Goal: Use online tool/utility: Utilize a website feature to perform a specific function

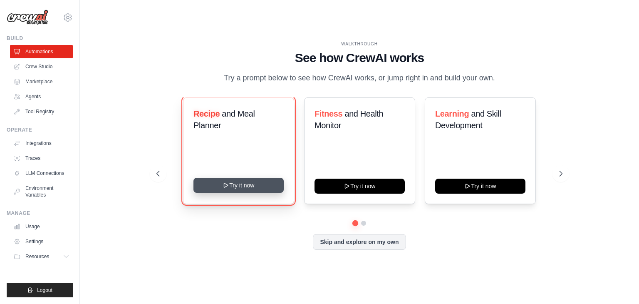
click at [245, 186] on button "Try it now" at bounding box center [239, 185] width 90 height 15
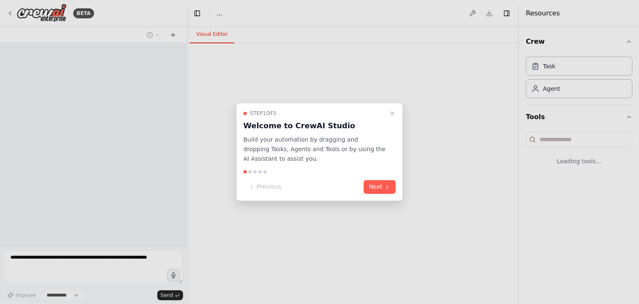
select select "****"
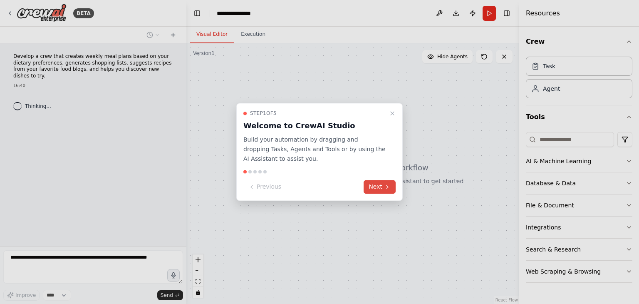
click at [377, 181] on button "Next" at bounding box center [380, 187] width 32 height 14
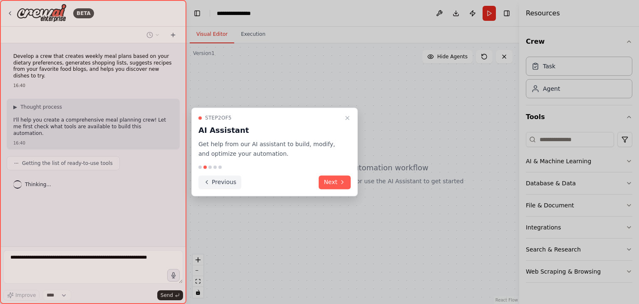
click at [209, 181] on icon at bounding box center [207, 182] width 7 height 7
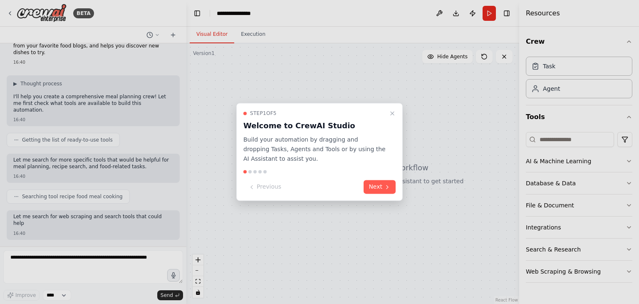
scroll to position [86, 0]
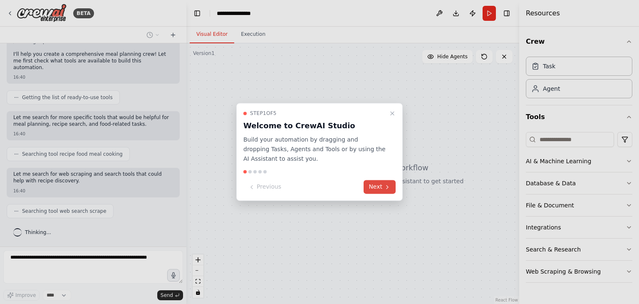
click at [386, 190] on button "Next" at bounding box center [380, 187] width 32 height 14
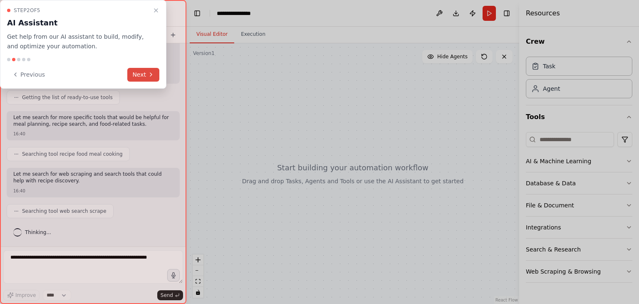
click at [146, 72] on button "Next" at bounding box center [143, 75] width 32 height 14
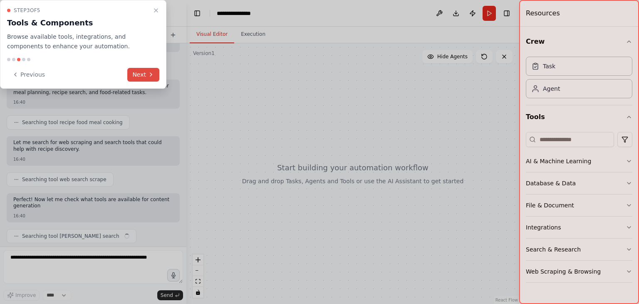
scroll to position [147, 0]
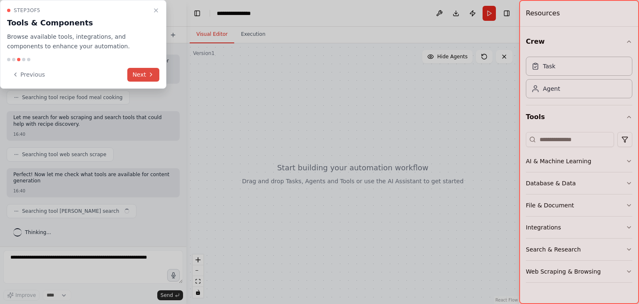
click at [146, 72] on button "Next" at bounding box center [143, 75] width 32 height 14
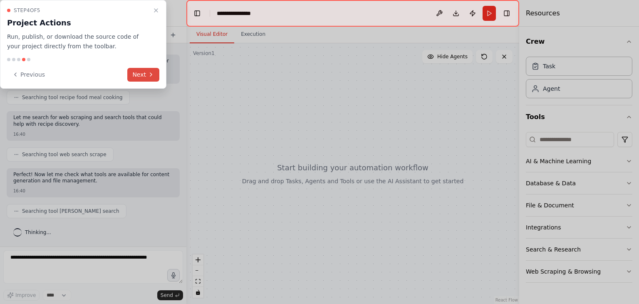
click at [146, 72] on button "Next" at bounding box center [143, 75] width 32 height 14
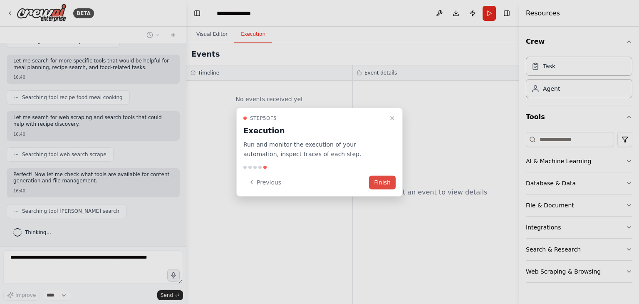
click at [386, 183] on button "Finish" at bounding box center [382, 182] width 27 height 14
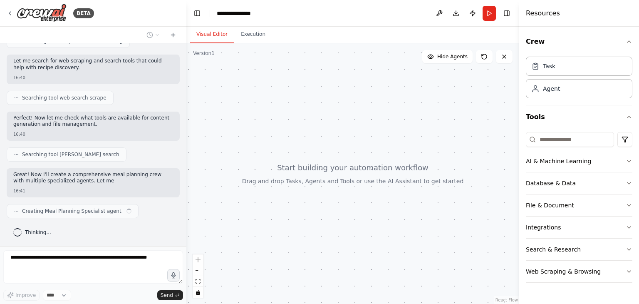
scroll to position [216, 0]
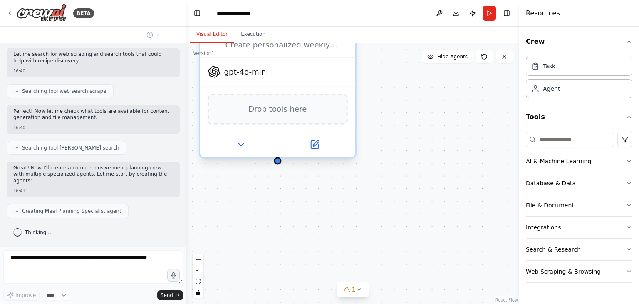
click at [269, 112] on span "Drop tools here" at bounding box center [277, 109] width 58 height 12
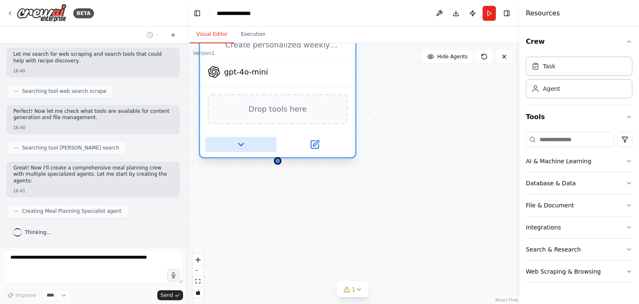
click at [238, 145] on icon at bounding box center [241, 144] width 10 height 10
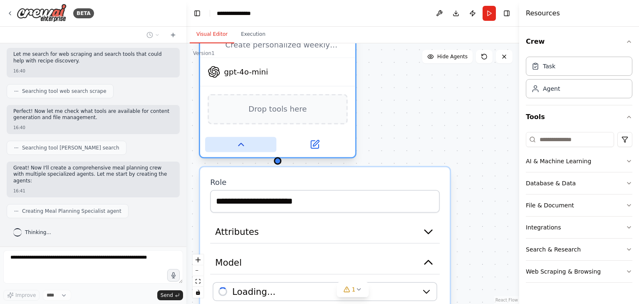
scroll to position [243, 0]
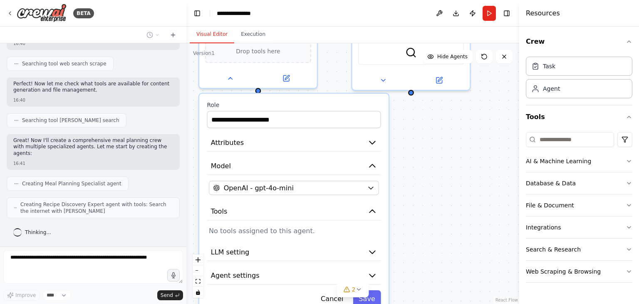
drag, startPoint x: 414, startPoint y: 234, endPoint x: 424, endPoint y: 145, distance: 89.6
click at [424, 145] on div "**********" at bounding box center [352, 173] width 333 height 261
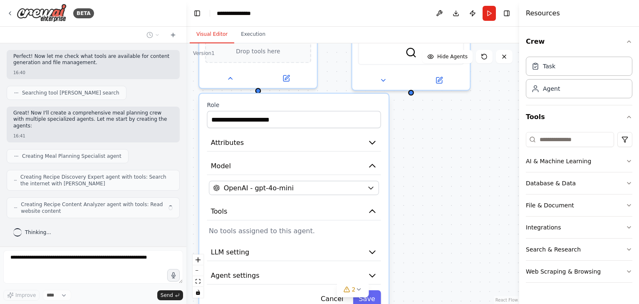
scroll to position [271, 0]
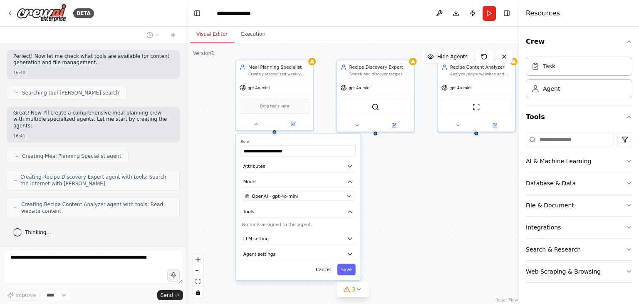
drag, startPoint x: 429, startPoint y: 183, endPoint x: 391, endPoint y: 187, distance: 37.7
click at [391, 187] on div "**********" at bounding box center [352, 173] width 333 height 261
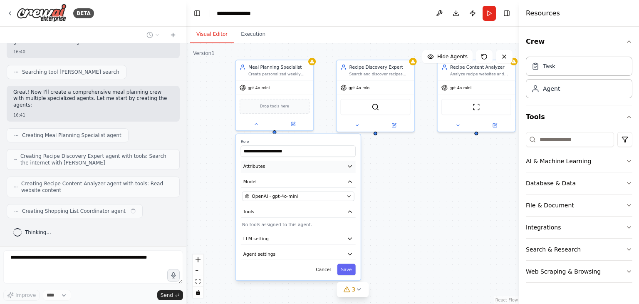
scroll to position [291, 0]
click at [283, 151] on input "**********" at bounding box center [298, 150] width 115 height 11
click at [287, 197] on span "OpenAI - gpt-4o-mini" at bounding box center [275, 196] width 46 height 6
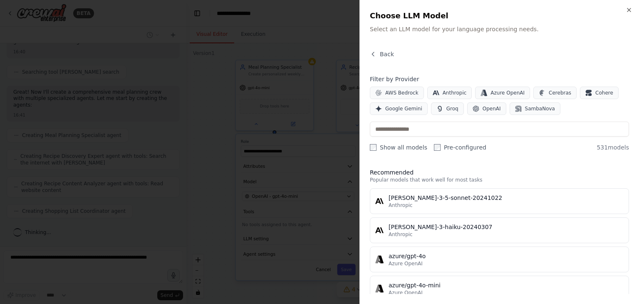
click at [367, 55] on div "Close Choose LLM Model Select an LLM model for your language processing needs. …" at bounding box center [500, 152] width 280 height 304
click at [376, 55] on icon "button" at bounding box center [373, 54] width 7 height 7
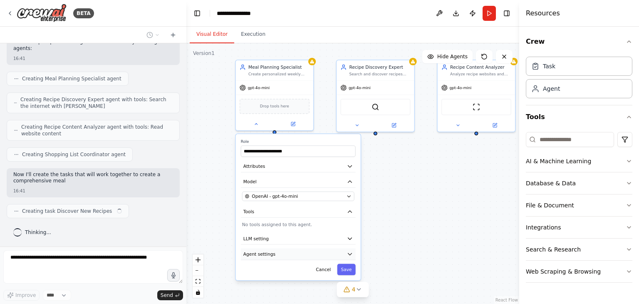
scroll to position [353, 0]
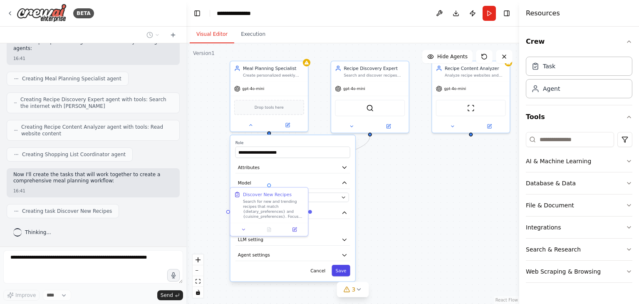
click at [339, 273] on button "Save" at bounding box center [341, 270] width 18 height 11
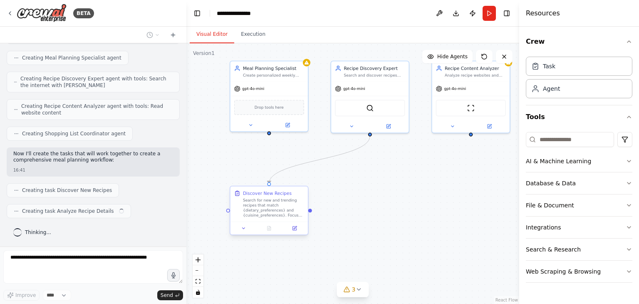
scroll to position [373, 0]
click at [372, 111] on div "SerperDevTool" at bounding box center [370, 107] width 70 height 16
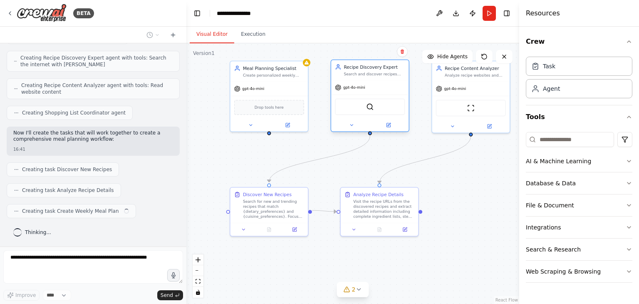
scroll to position [394, 0]
click at [464, 112] on div "ScrapeWebsiteTool" at bounding box center [471, 107] width 70 height 16
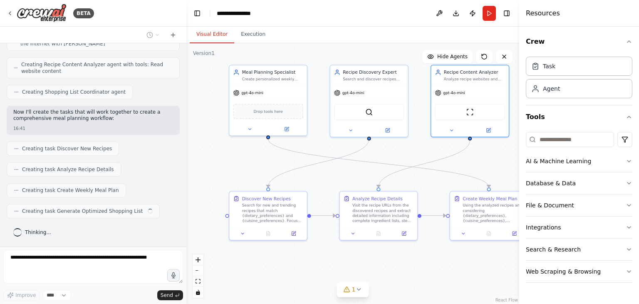
scroll to position [415, 0]
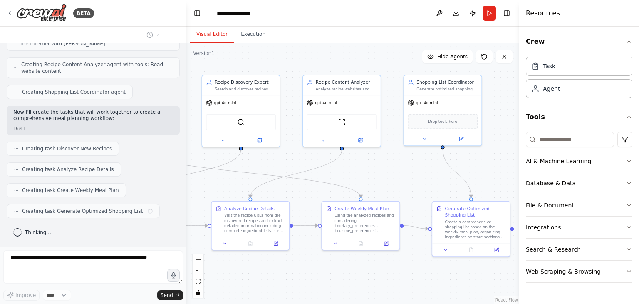
drag, startPoint x: 386, startPoint y: 255, endPoint x: 258, endPoint y: 265, distance: 128.6
click at [258, 265] on div ".deletable-edge-delete-btn { width: 20px; height: 20px; border: 0px solid #ffff…" at bounding box center [352, 173] width 333 height 261
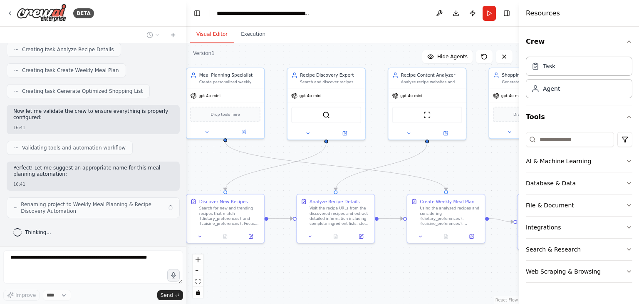
scroll to position [544, 0]
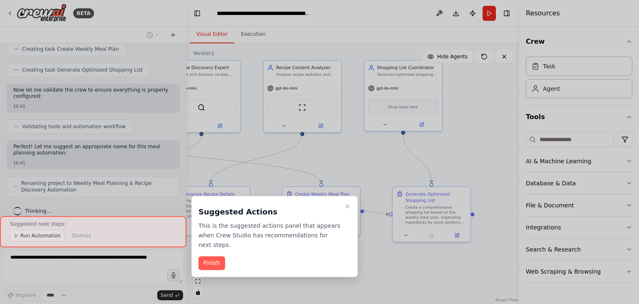
drag, startPoint x: 431, startPoint y: 267, endPoint x: 392, endPoint y: 252, distance: 42.1
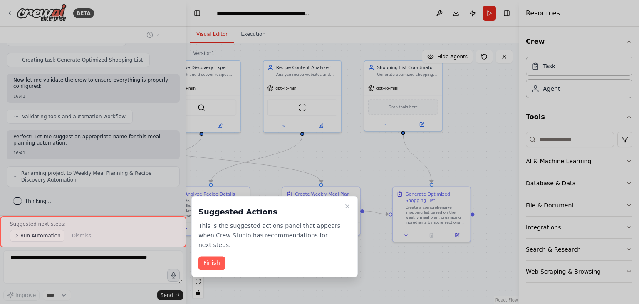
click at [392, 252] on div "BETA Develop a crew that creates weekly meal plans based on your dietary prefer…" at bounding box center [319, 152] width 639 height 304
click at [205, 256] on button "Finish" at bounding box center [212, 263] width 27 height 14
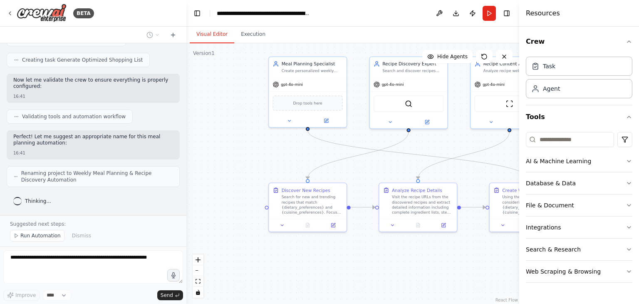
drag, startPoint x: 365, startPoint y: 255, endPoint x: 503, endPoint y: 251, distance: 137.8
click at [503, 251] on div ".deletable-edge-delete-btn { width: 20px; height: 20px; border: 0px solid #ffff…" at bounding box center [352, 173] width 333 height 261
click at [52, 236] on span "Run Automation" at bounding box center [40, 235] width 40 height 7
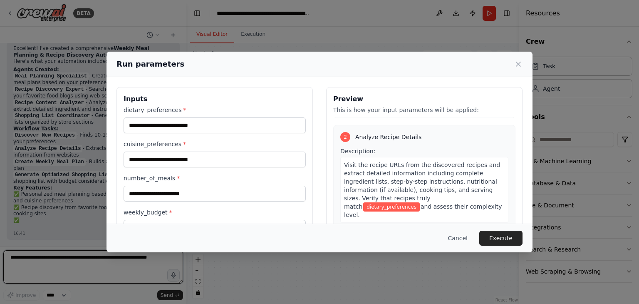
scroll to position [208, 0]
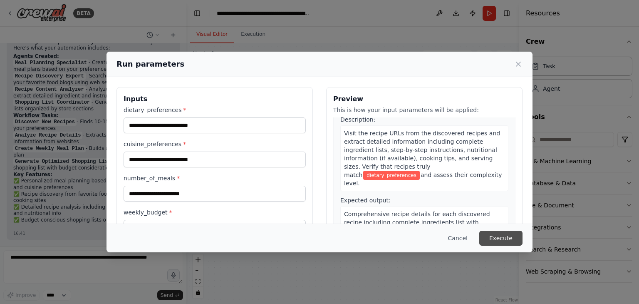
click at [498, 236] on button "Execute" at bounding box center [500, 238] width 43 height 15
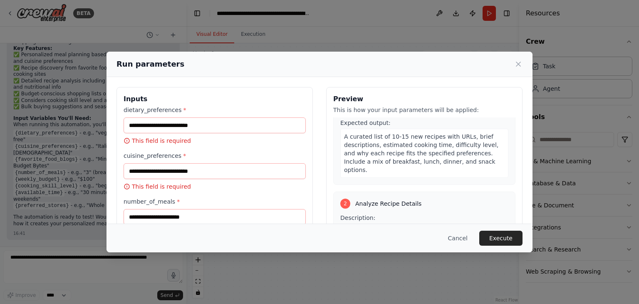
scroll to position [0, 0]
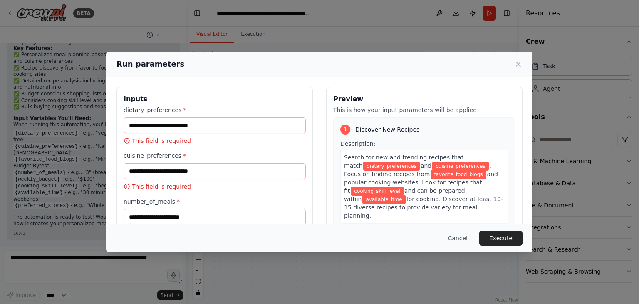
click at [377, 163] on span "dietary_preferences" at bounding box center [391, 165] width 57 height 9
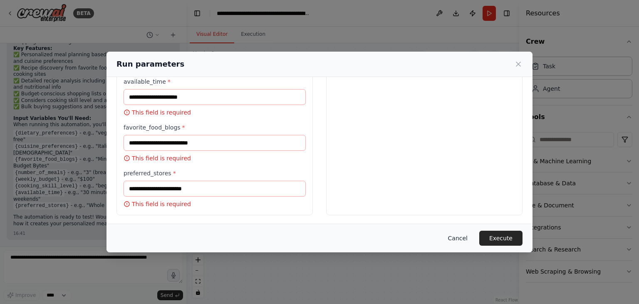
click at [457, 236] on button "Cancel" at bounding box center [458, 238] width 33 height 15
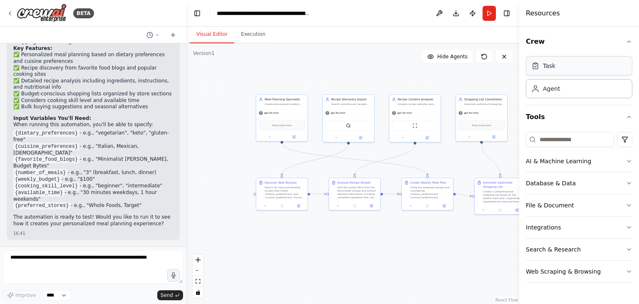
click at [557, 65] on div "Task" at bounding box center [579, 65] width 107 height 19
click at [559, 94] on div "Agent" at bounding box center [579, 88] width 107 height 19
click at [571, 186] on button "Database & Data" at bounding box center [579, 183] width 107 height 22
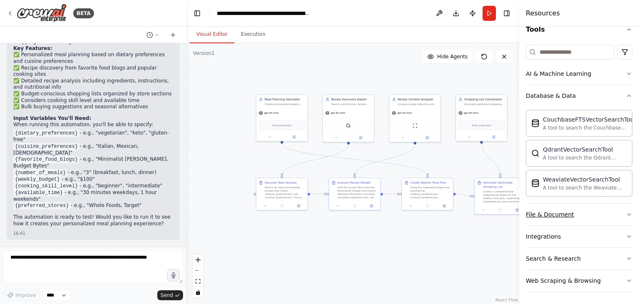
click at [564, 212] on div "File & Document" at bounding box center [550, 214] width 48 height 8
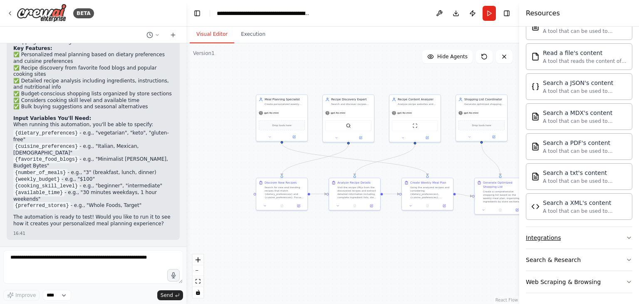
click at [569, 229] on button "Integrations" at bounding box center [579, 238] width 107 height 22
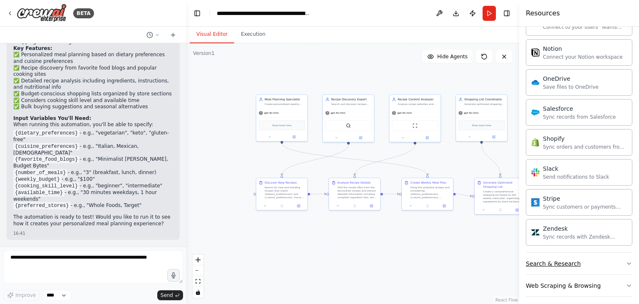
click at [544, 267] on button "Search & Research" at bounding box center [579, 264] width 107 height 22
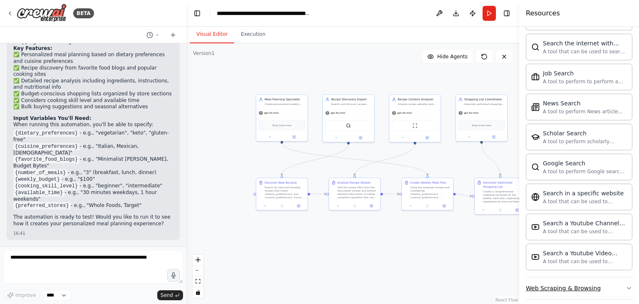
click at [556, 284] on div "Web Scraping & Browsing" at bounding box center [563, 288] width 75 height 8
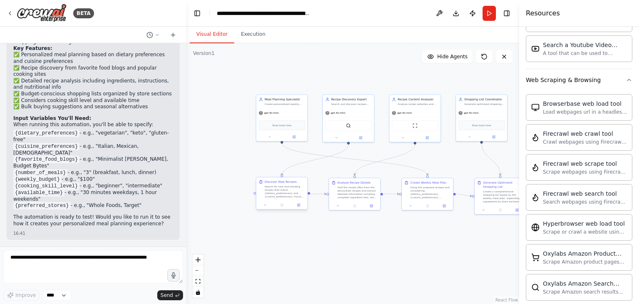
click at [277, 192] on div "Search for new and trending recipes that match {dietary_preferences} and {cuisi…" at bounding box center [285, 191] width 40 height 13
click at [351, 104] on div "Search and discover recipes from {favorite_food_blogs} and popular cooking webs…" at bounding box center [351, 103] width 40 height 3
click at [414, 109] on div "gpt-4o-mini" at bounding box center [415, 111] width 51 height 9
click at [465, 111] on span "gpt-4o-mini" at bounding box center [471, 111] width 15 height 3
click at [234, 32] on button "Visual Editor" at bounding box center [212, 34] width 45 height 17
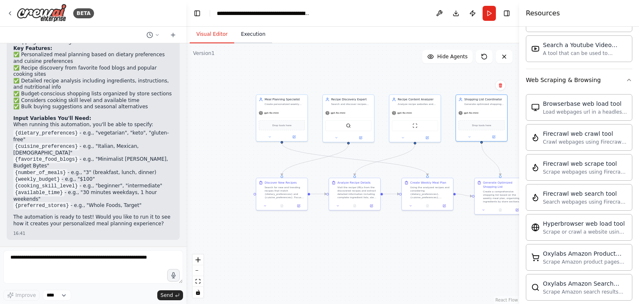
click at [256, 33] on button "Execution" at bounding box center [253, 34] width 38 height 17
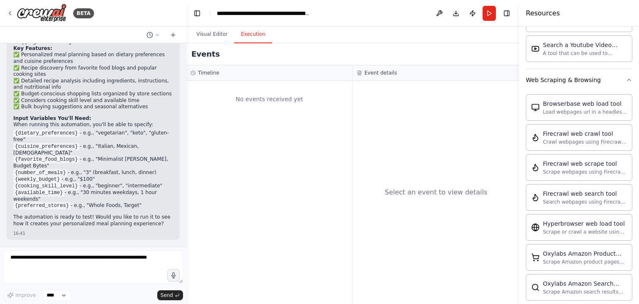
click at [274, 126] on div "No events received yet" at bounding box center [269, 192] width 166 height 223
click at [266, 105] on div "No events received yet" at bounding box center [270, 99] width 158 height 28
click at [408, 86] on div "Select an event to view details" at bounding box center [436, 192] width 166 height 223
click at [382, 73] on h3 "Event details" at bounding box center [381, 73] width 32 height 7
click at [215, 35] on button "Visual Editor" at bounding box center [212, 34] width 45 height 17
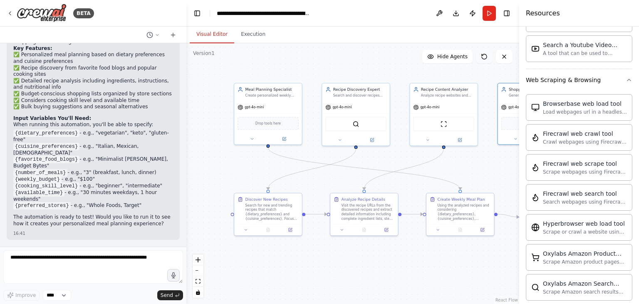
click at [486, 61] on button at bounding box center [484, 56] width 17 height 13
click at [482, 55] on icon at bounding box center [482, 54] width 1 height 1
click at [491, 15] on button "Run" at bounding box center [489, 13] width 13 height 15
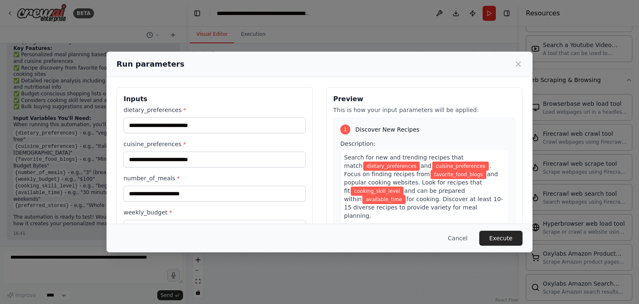
drag, startPoint x: 236, startPoint y: 61, endPoint x: 350, endPoint y: 60, distance: 113.6
click at [350, 60] on div "Run parameters" at bounding box center [320, 64] width 406 height 12
click at [463, 237] on button "Cancel" at bounding box center [458, 238] width 33 height 15
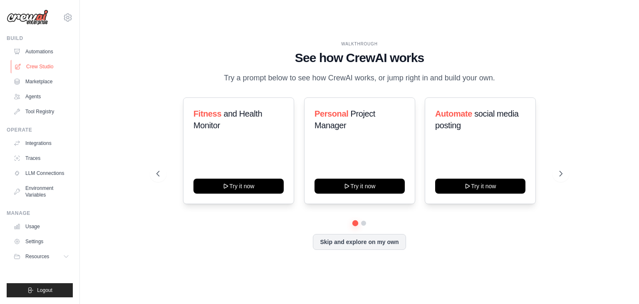
click at [38, 66] on link "Crew Studio" at bounding box center [42, 66] width 63 height 13
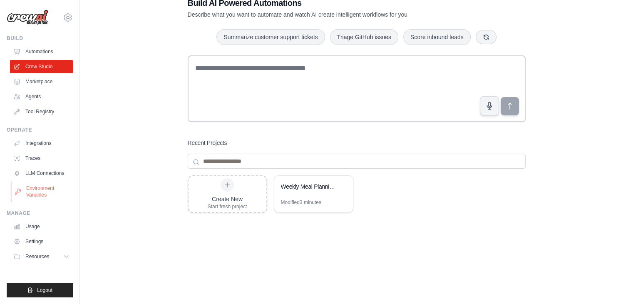
scroll to position [51, 0]
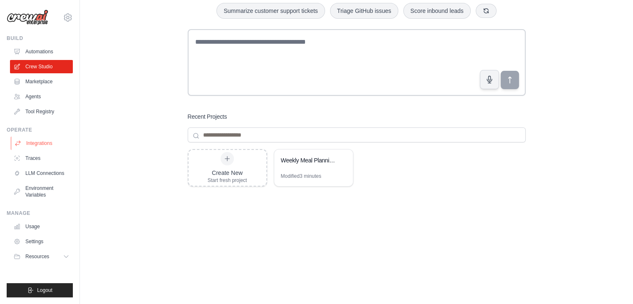
click at [38, 147] on link "Integrations" at bounding box center [42, 143] width 63 height 13
